Goal: Transaction & Acquisition: Purchase product/service

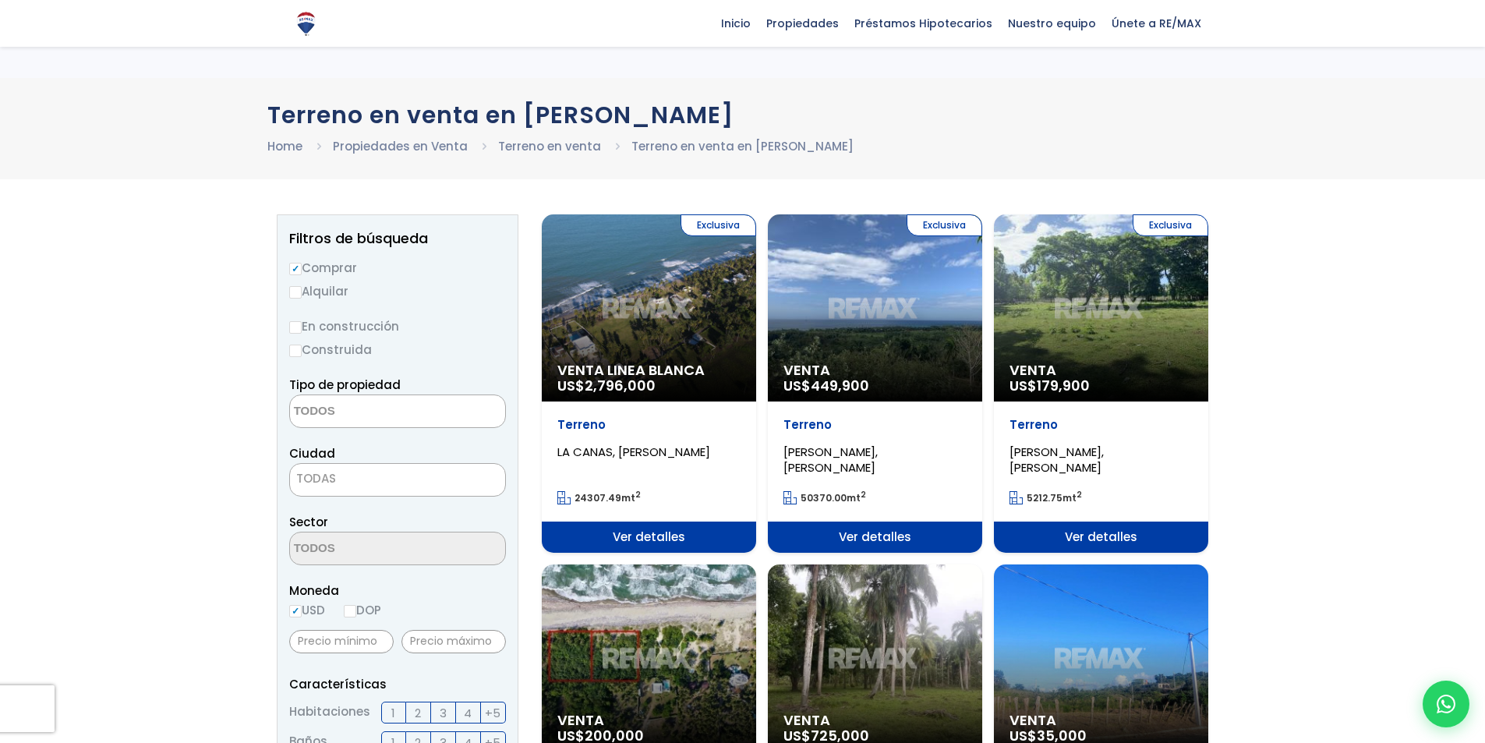
select select
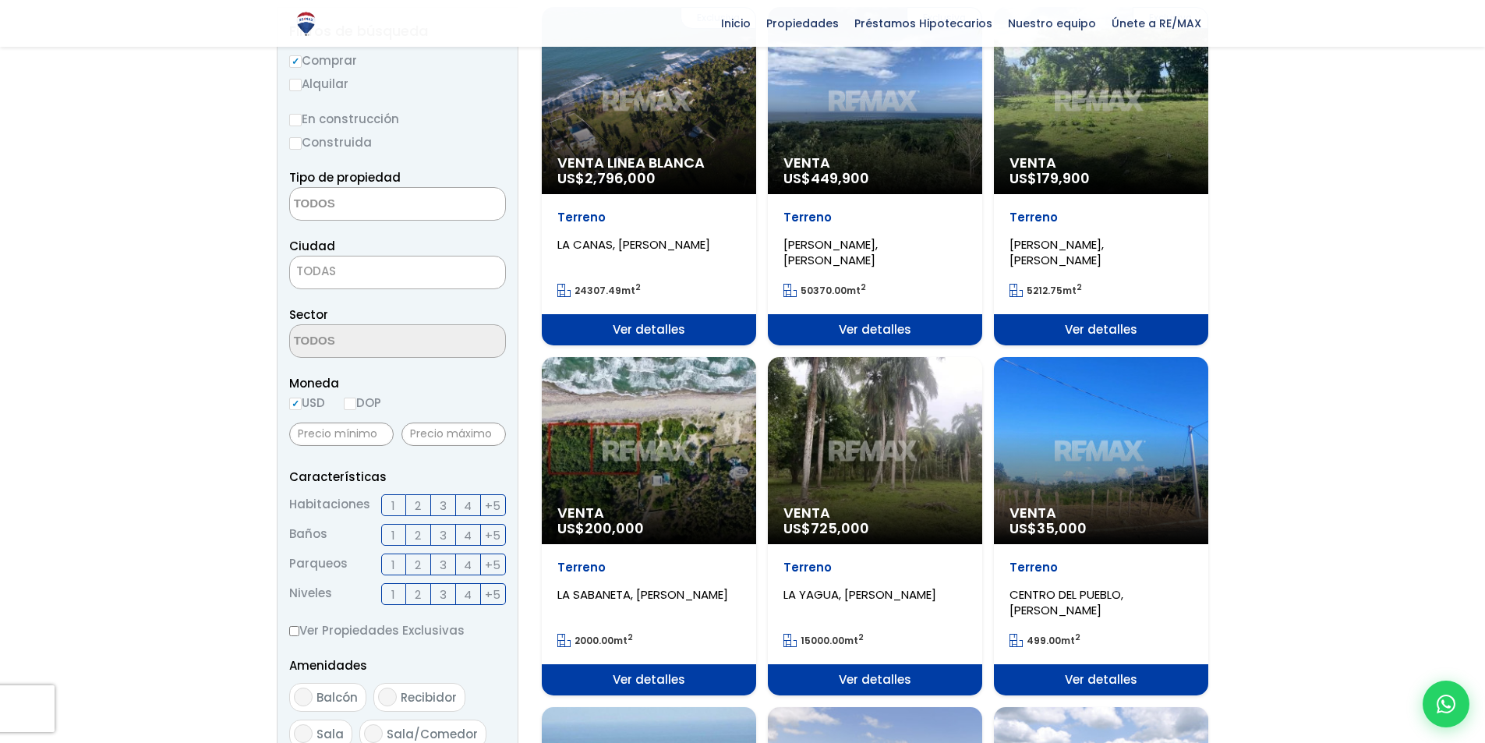
scroll to position [200, 0]
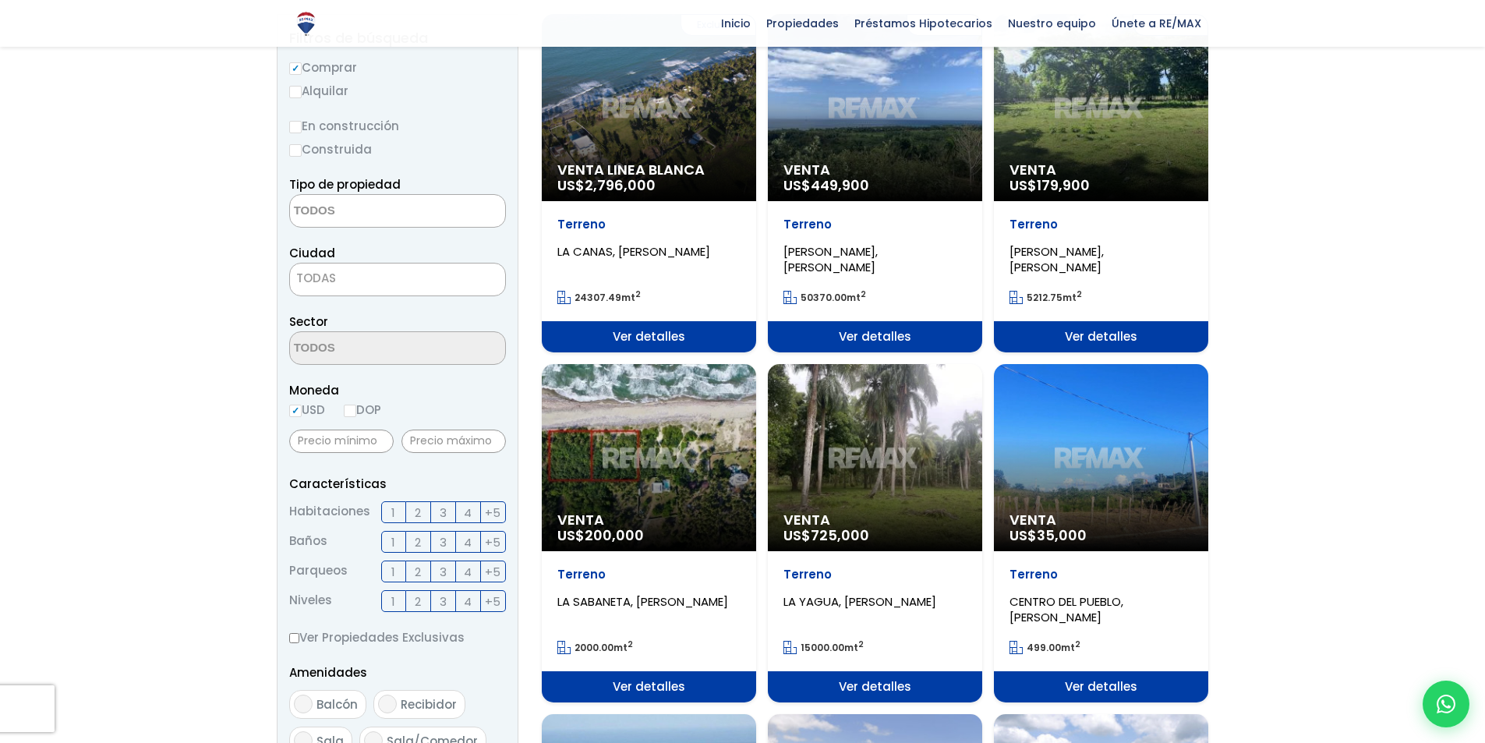
click at [1129, 479] on div "Venta US$ 35,000" at bounding box center [1101, 457] width 214 height 187
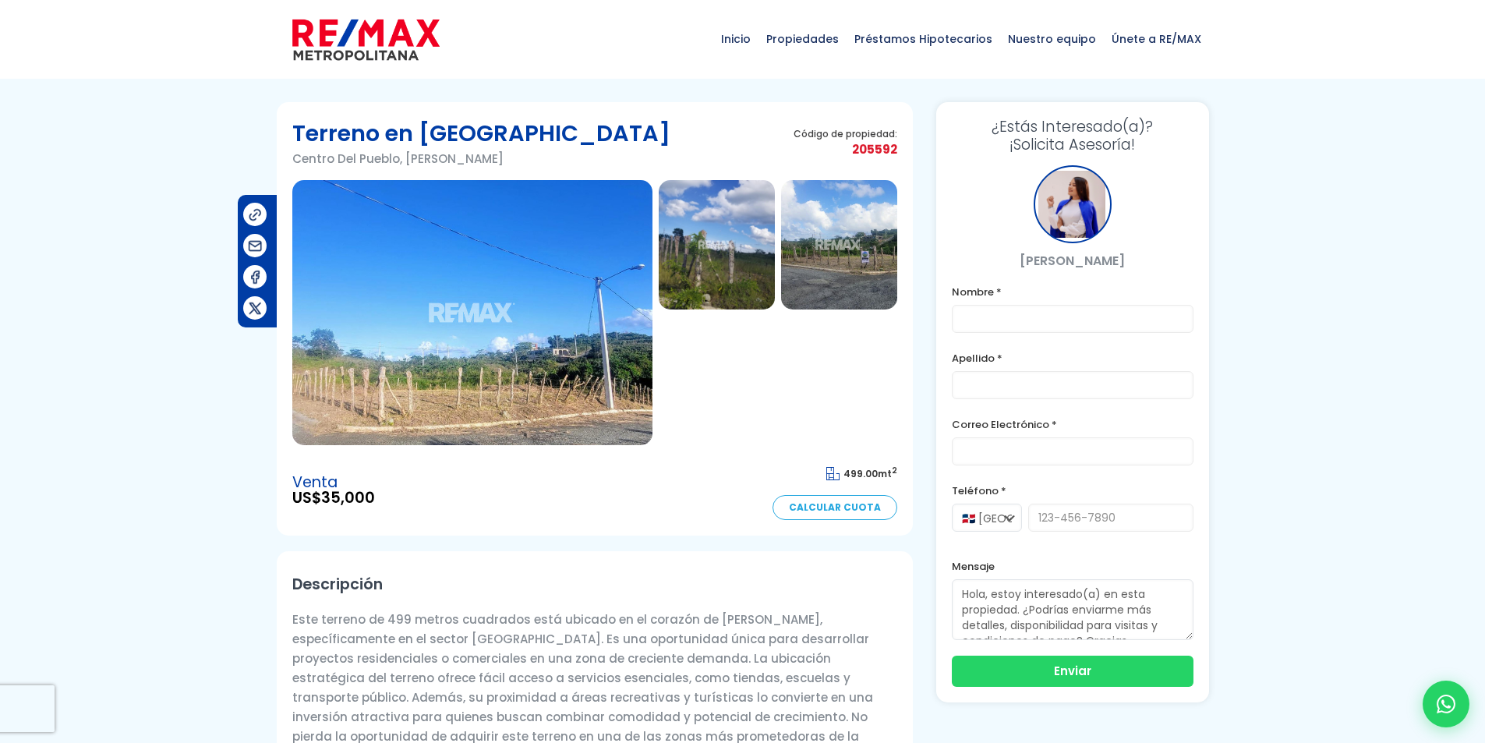
click at [712, 270] on img at bounding box center [716, 244] width 116 height 129
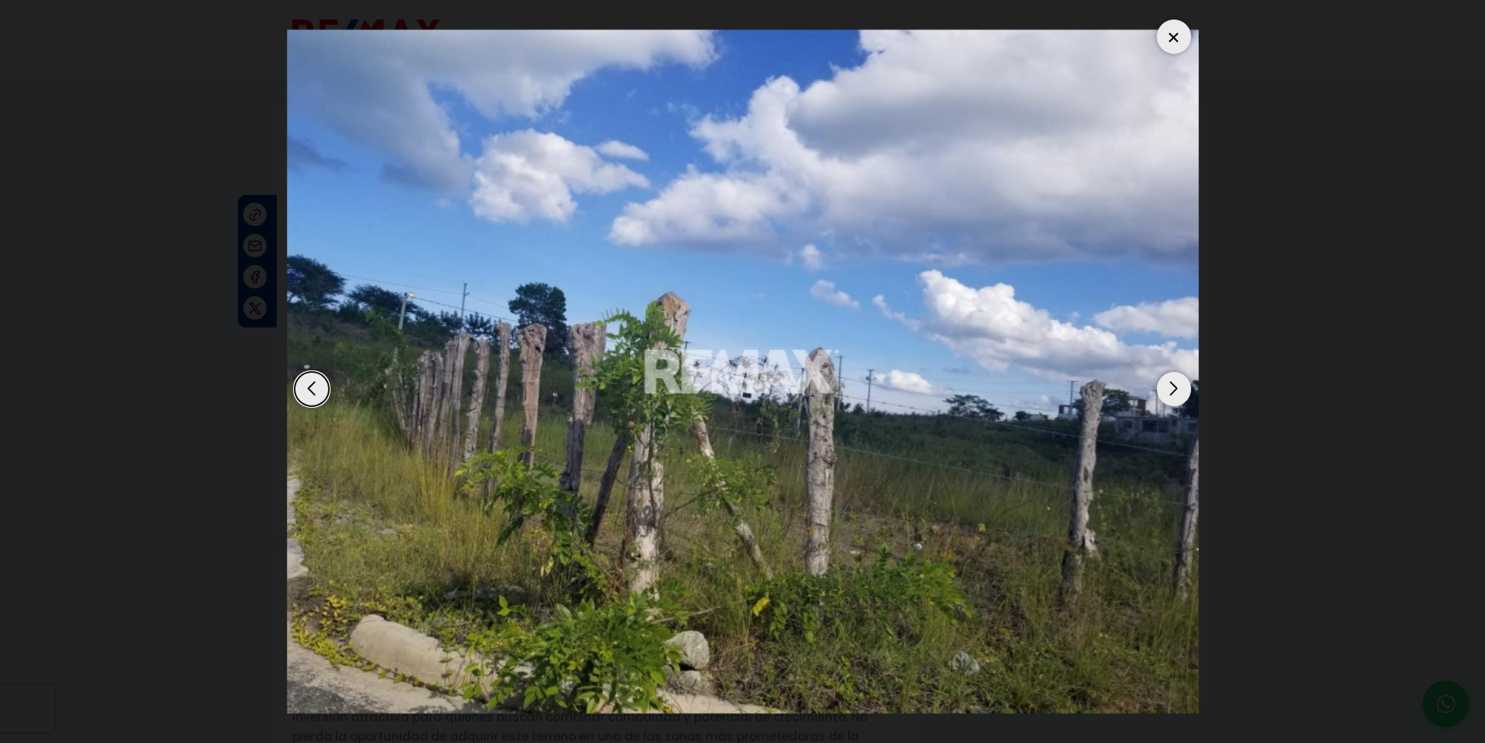
click at [1181, 380] on div "Next slide" at bounding box center [1173, 389] width 34 height 34
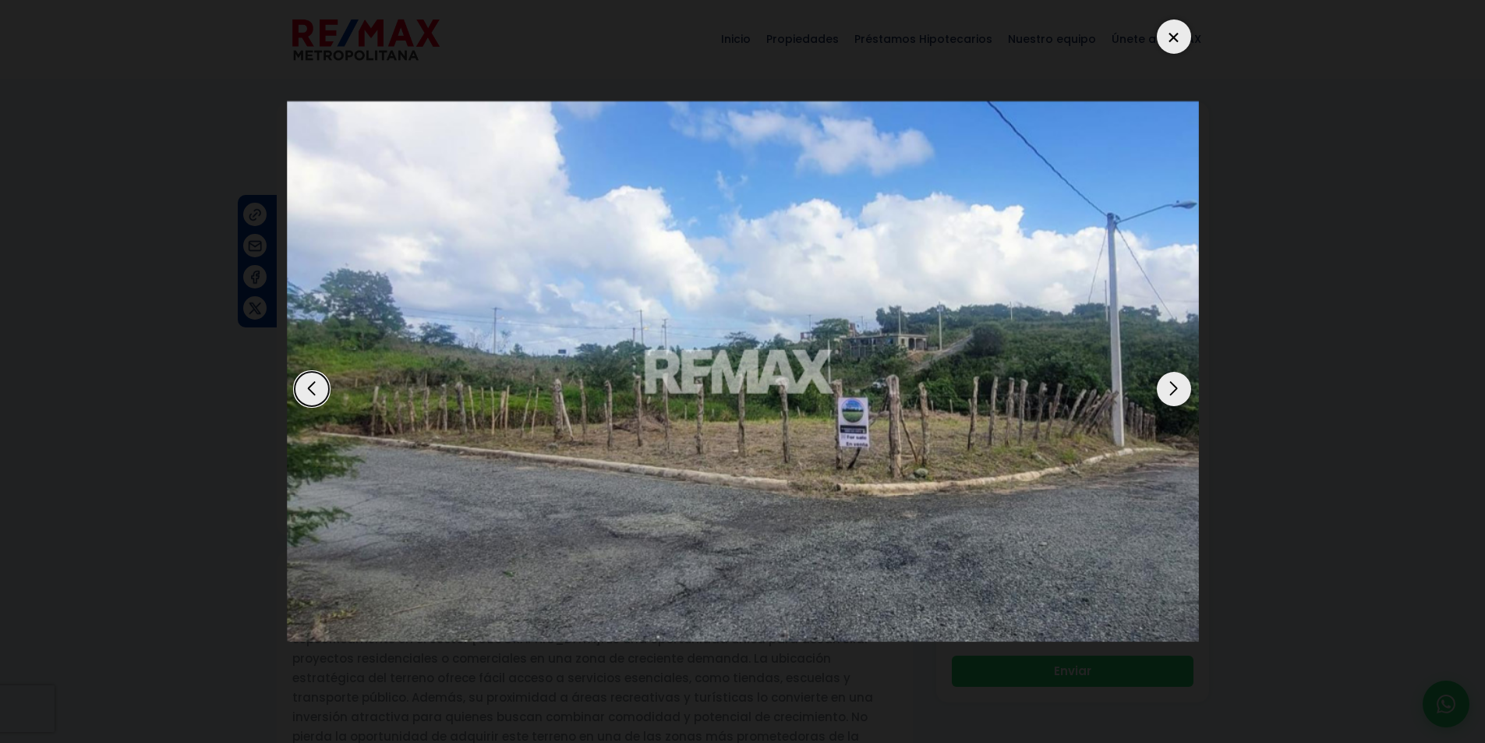
click at [1175, 394] on div "Next slide" at bounding box center [1173, 389] width 34 height 34
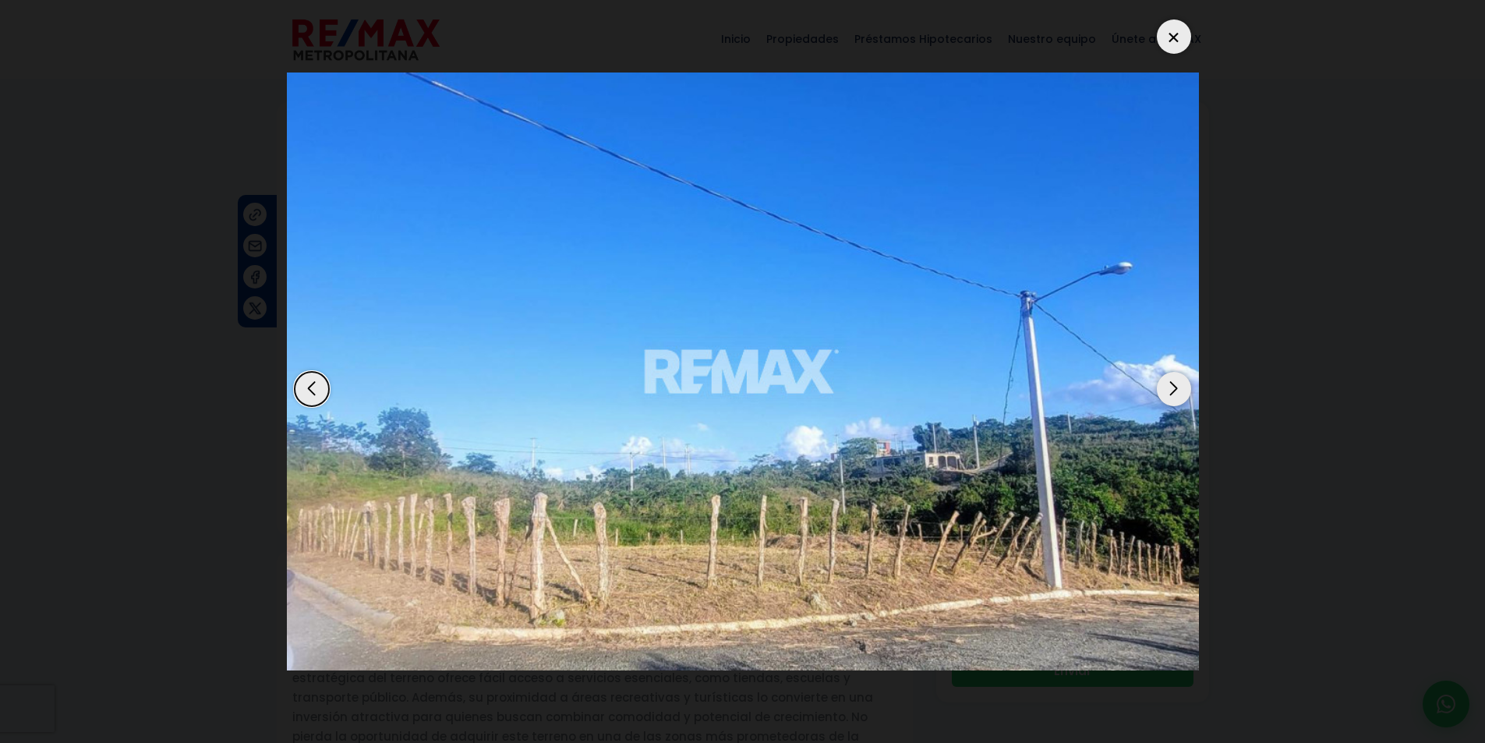
click at [1177, 390] on div "Next slide" at bounding box center [1173, 389] width 34 height 34
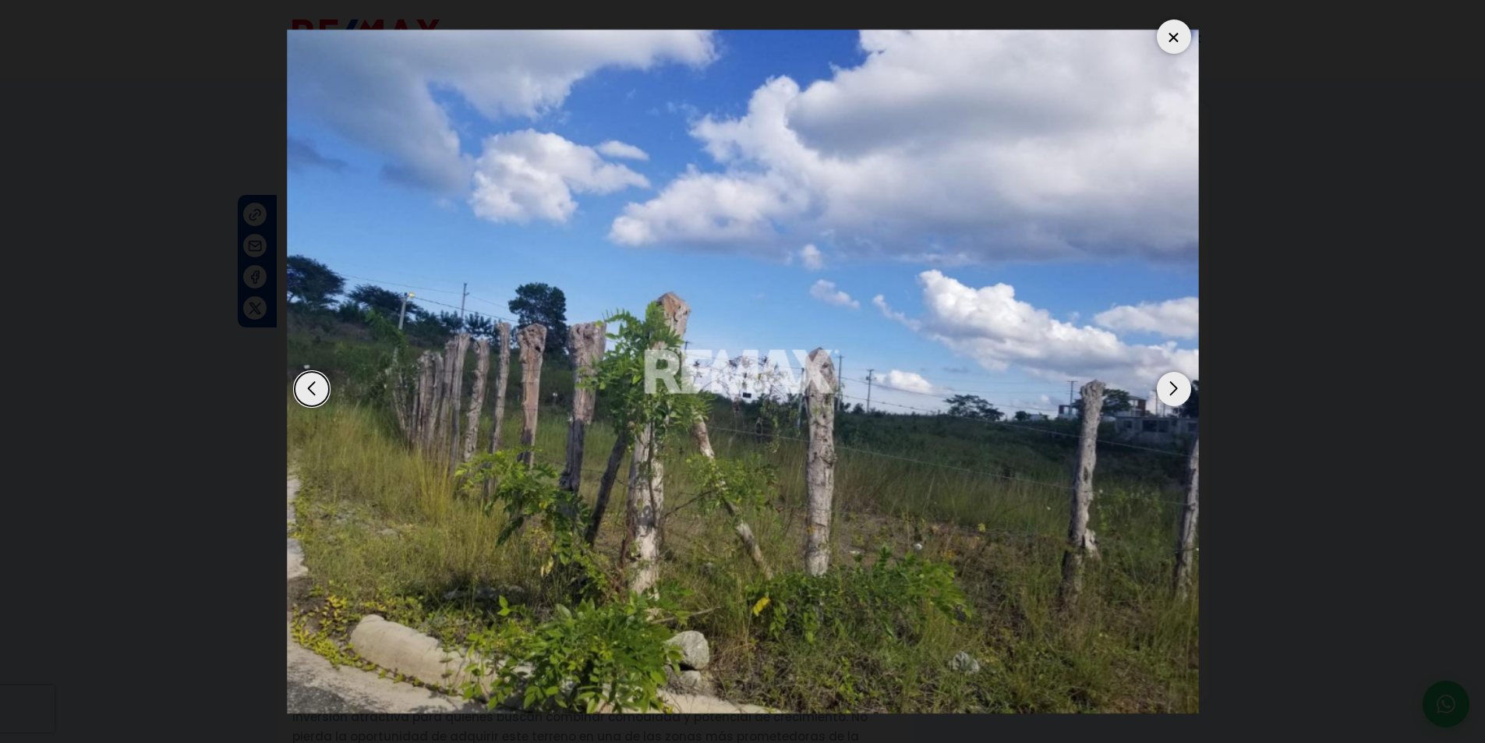
click at [1177, 392] on div "Next slide" at bounding box center [1173, 389] width 34 height 34
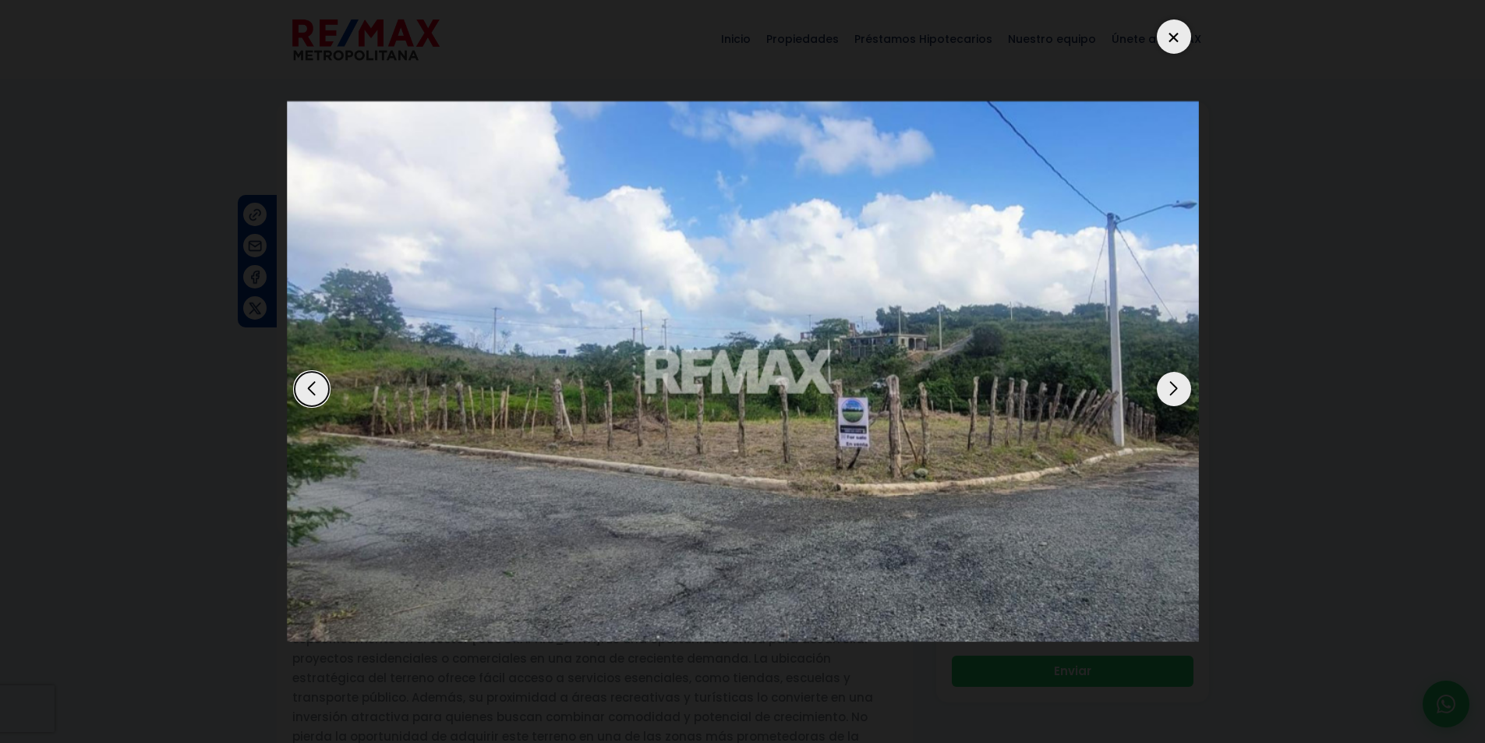
click at [1176, 394] on div "Next slide" at bounding box center [1173, 389] width 34 height 34
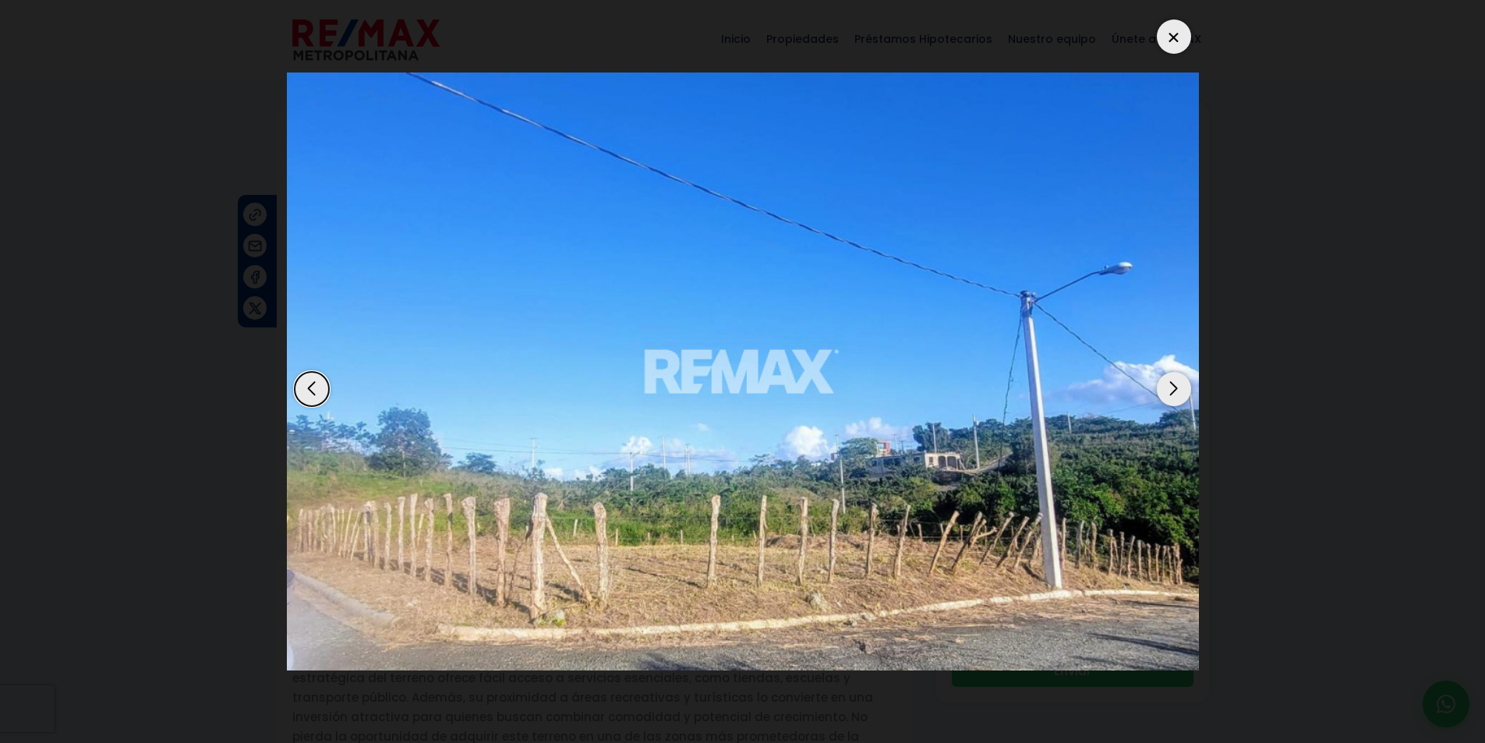
click at [1176, 396] on div "Next slide" at bounding box center [1173, 389] width 34 height 34
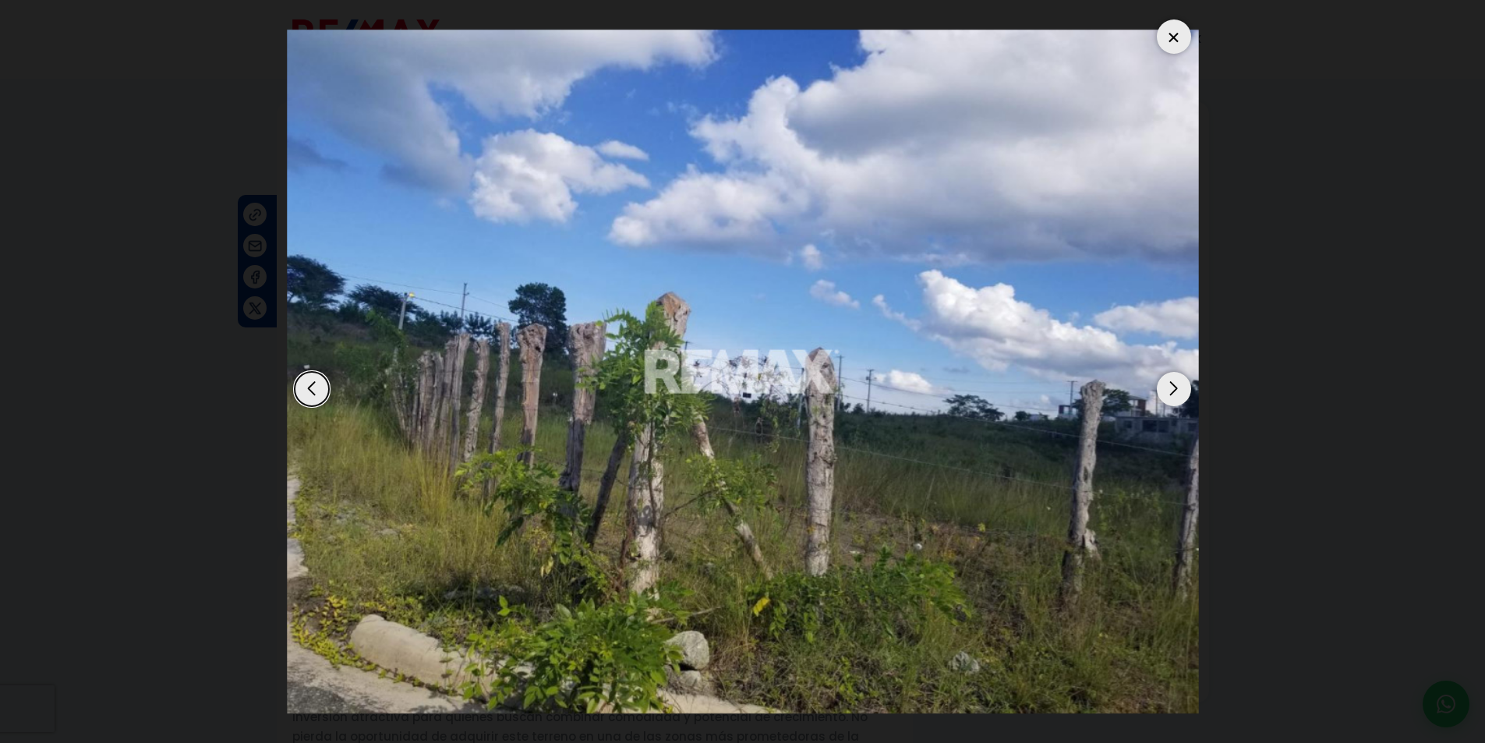
click at [1210, 496] on dialog at bounding box center [742, 371] width 935 height 743
click at [1160, 33] on div at bounding box center [1173, 36] width 34 height 34
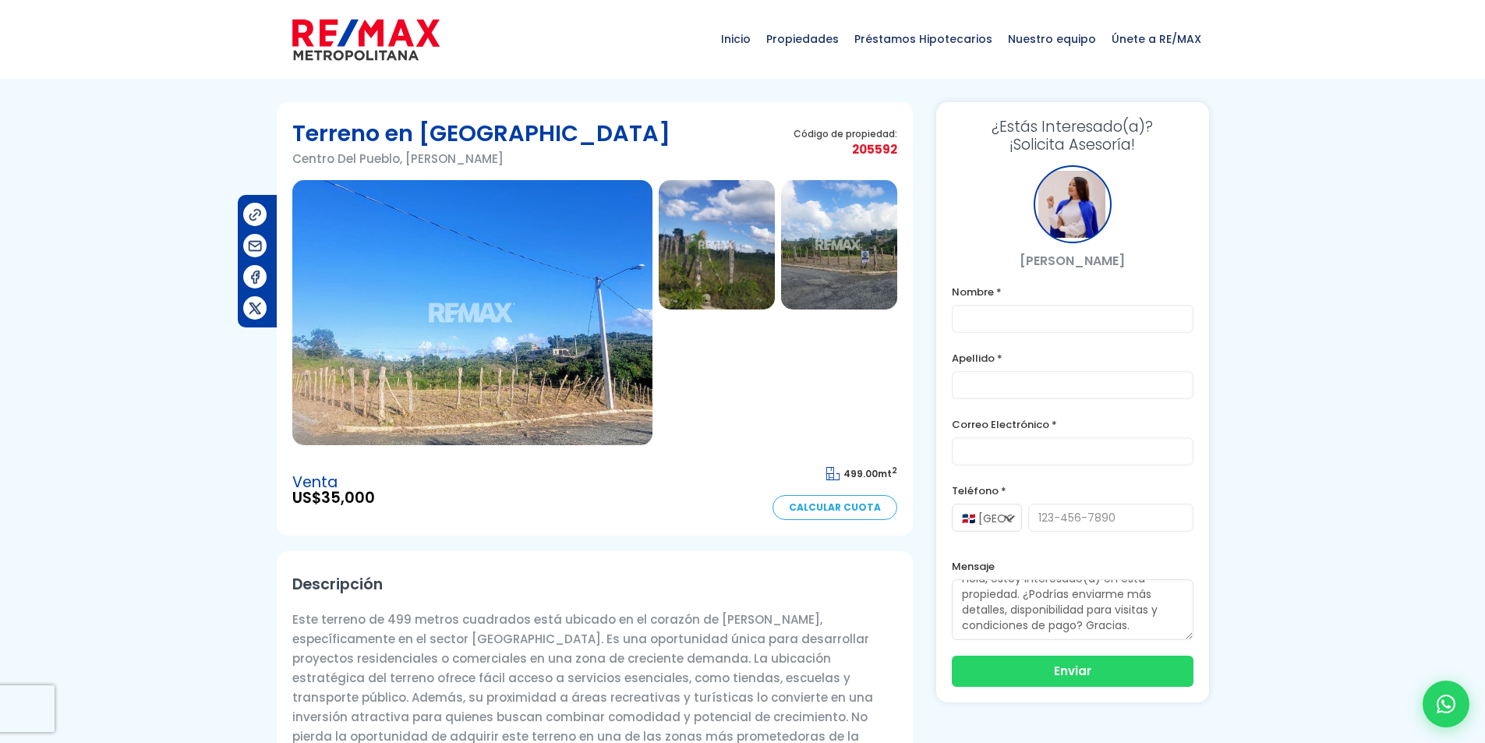
click at [1076, 267] on p "[PERSON_NAME]" at bounding box center [1072, 260] width 242 height 19
click at [1059, 325] on input "text" at bounding box center [1072, 319] width 242 height 28
click at [1039, 402] on form "Nombre * Apellido * Correo Electrónico * Teléfono * 🇩🇴 [GEOGRAPHIC_DATA] +1 🇺🇸 …" at bounding box center [1072, 484] width 242 height 404
click at [1026, 454] on input "email" at bounding box center [1072, 451] width 242 height 28
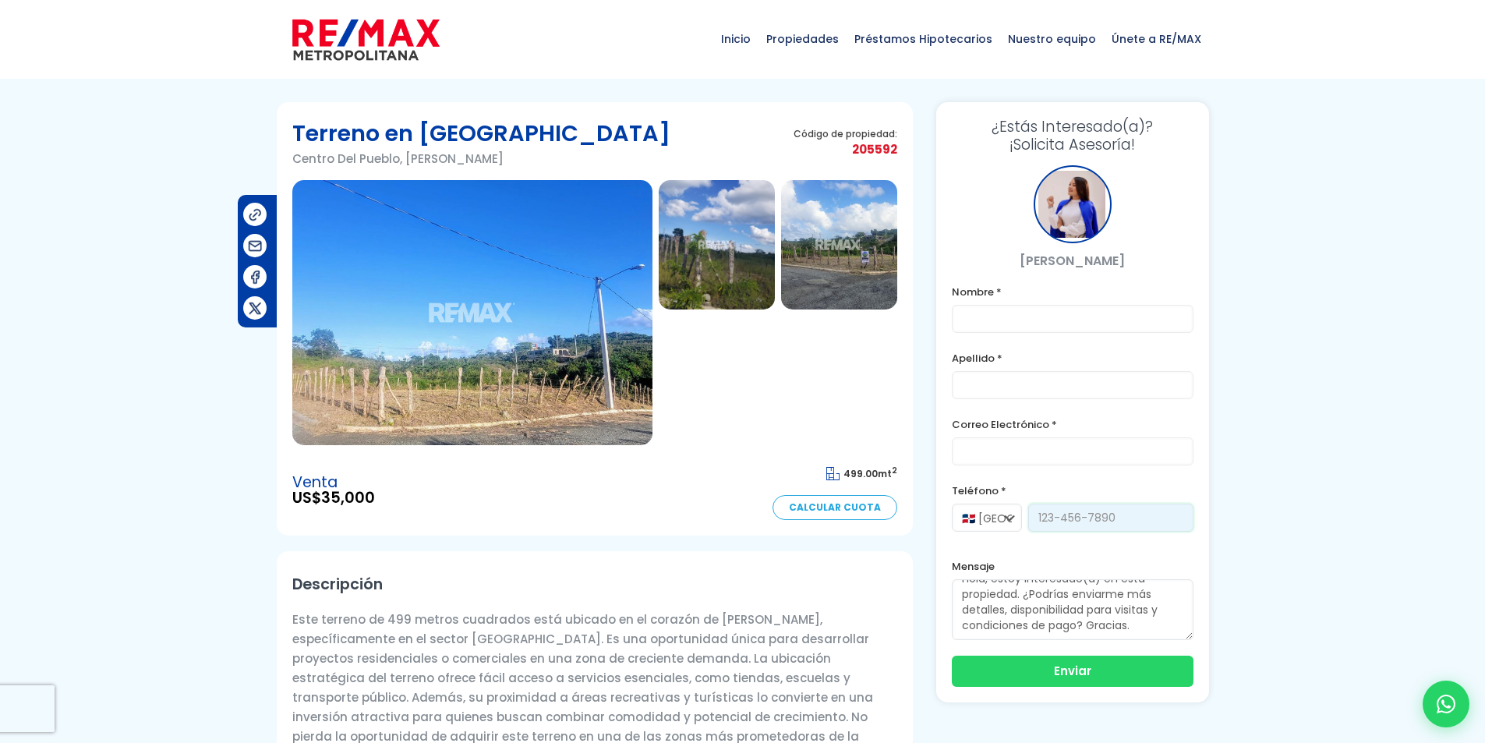
drag, startPoint x: 1093, startPoint y: 523, endPoint x: 1141, endPoint y: 526, distance: 48.4
click at [1093, 523] on input "tel" at bounding box center [1110, 517] width 165 height 28
